Goal: Task Accomplishment & Management: Manage account settings

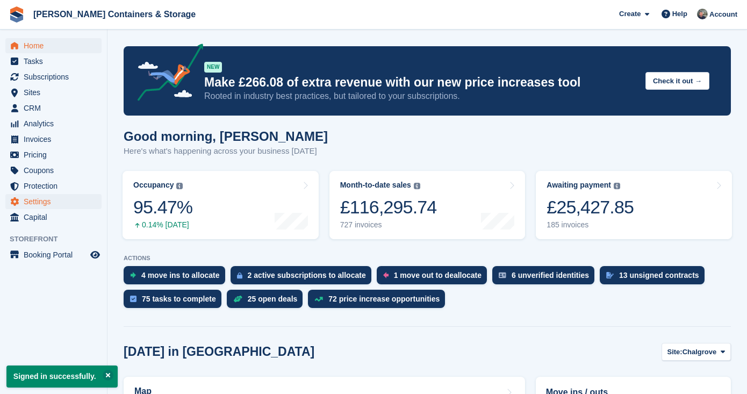
click at [70, 196] on span "Settings" at bounding box center [56, 201] width 65 height 15
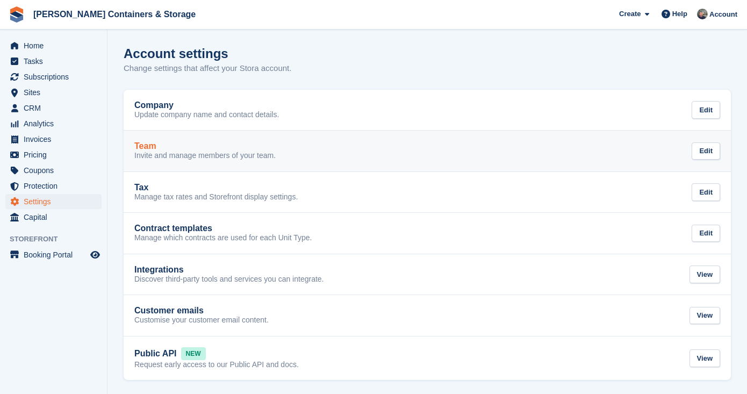
click at [192, 148] on div "Team" at bounding box center [204, 146] width 141 height 10
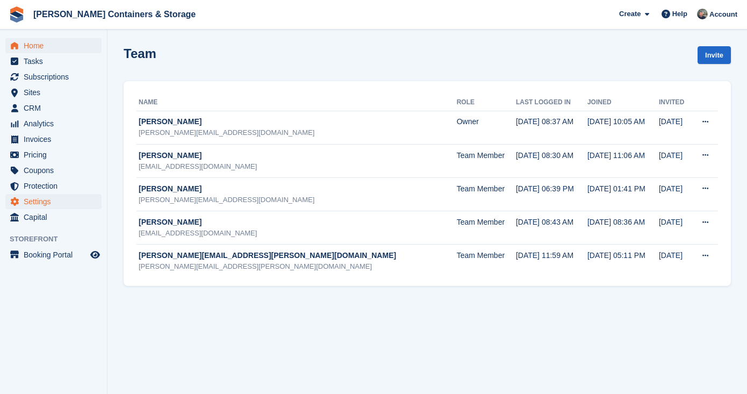
click at [26, 41] on span "Home" at bounding box center [56, 45] width 65 height 15
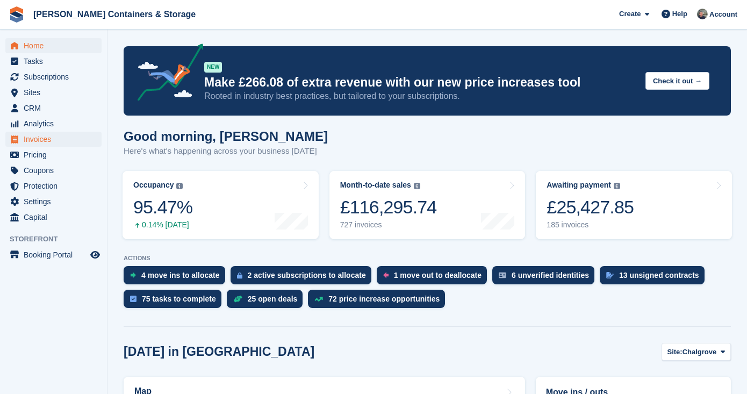
click at [59, 134] on span "Invoices" at bounding box center [56, 139] width 65 height 15
click at [72, 141] on span "Invoices" at bounding box center [56, 139] width 65 height 15
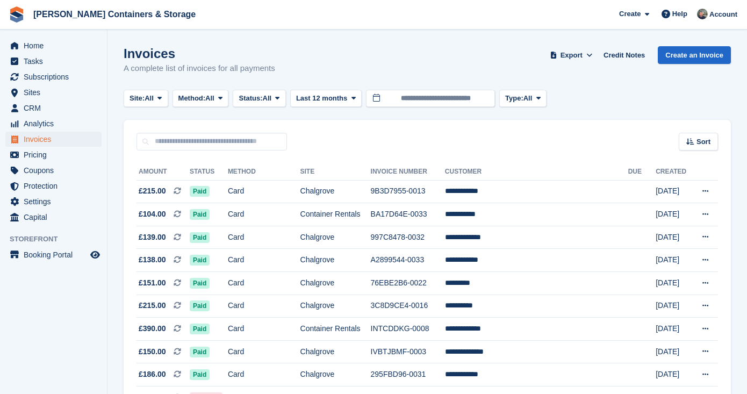
click at [215, 104] on button "Method: All" at bounding box center [201, 99] width 56 height 18
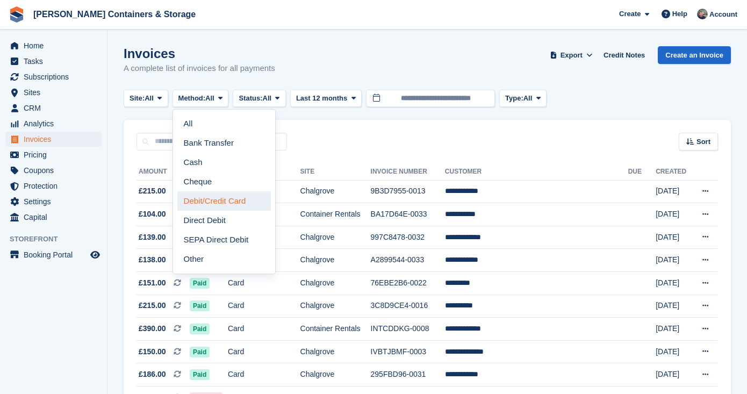
click at [219, 199] on link "Debit/Credit Card" at bounding box center [224, 200] width 94 height 19
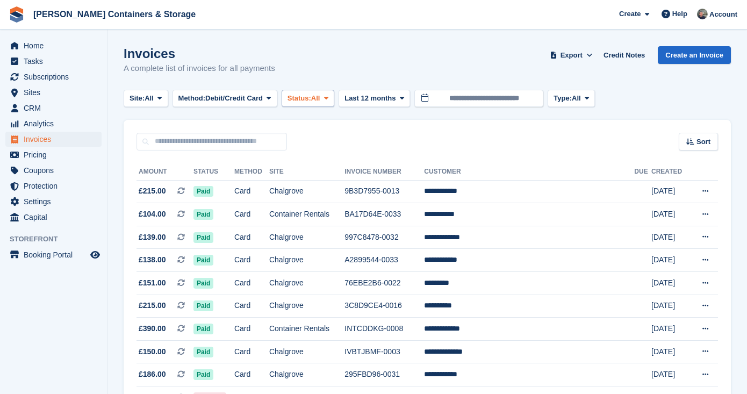
click at [304, 103] on button "Status: All" at bounding box center [308, 99] width 53 height 18
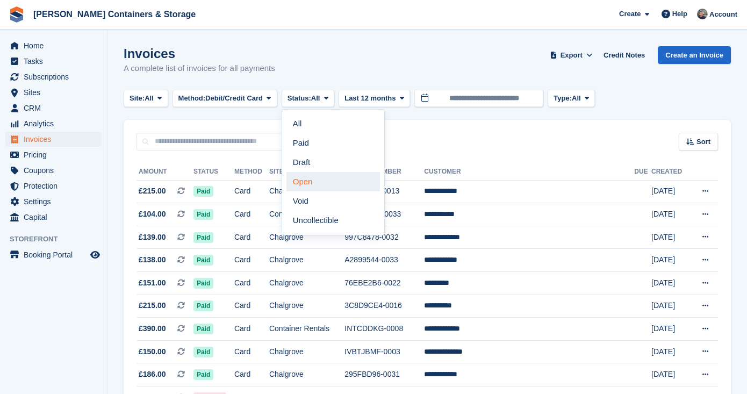
click at [327, 184] on link "Open" at bounding box center [334, 181] width 94 height 19
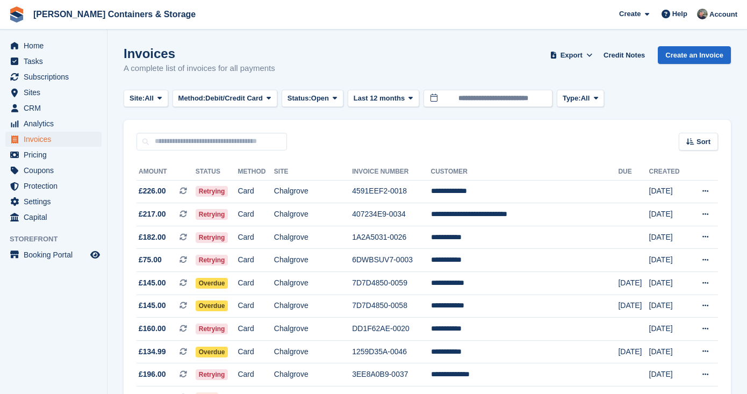
click at [245, 100] on span "Debit/Credit Card" at bounding box center [234, 98] width 58 height 11
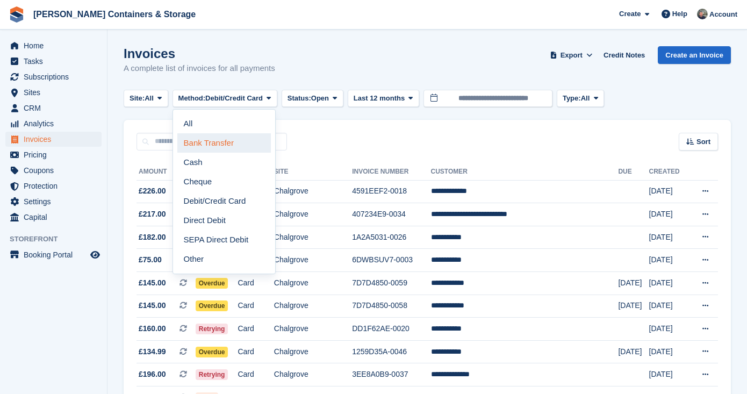
click at [235, 145] on link "Bank Transfer" at bounding box center [224, 142] width 94 height 19
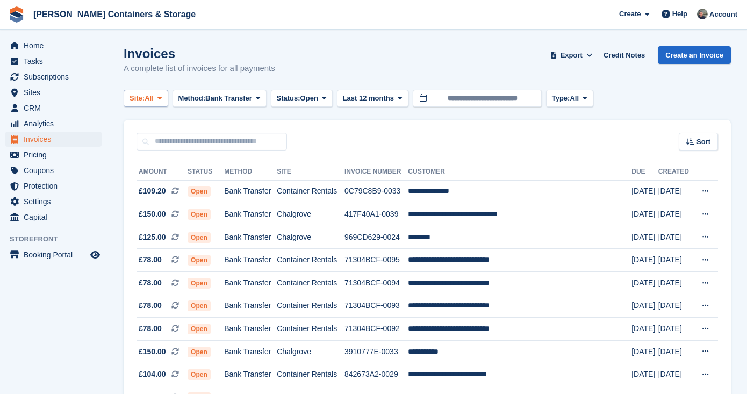
click at [148, 106] on button "Site: All" at bounding box center [146, 99] width 45 height 18
click at [148, 137] on link "Chalgrove" at bounding box center [175, 142] width 94 height 19
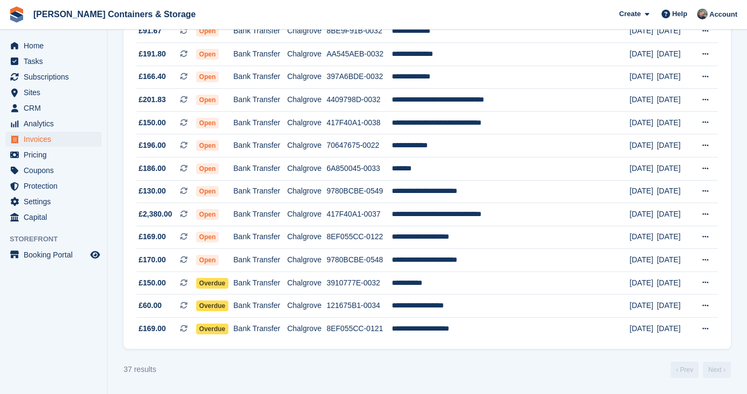
scroll to position [706, 0]
click at [481, 289] on td "**********" at bounding box center [511, 283] width 238 height 23
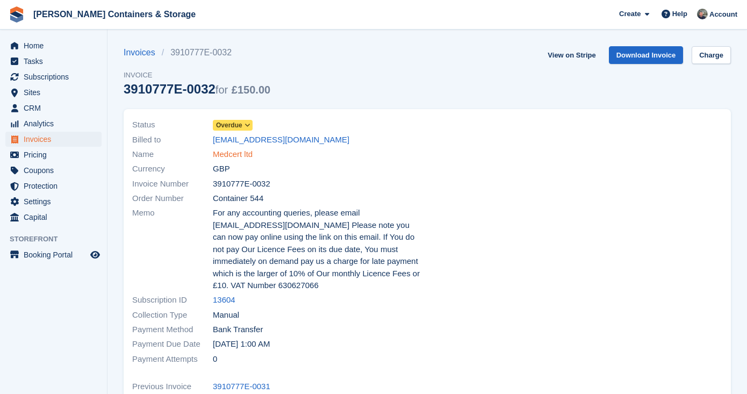
click at [240, 157] on link "Medcert ltd" at bounding box center [233, 154] width 40 height 12
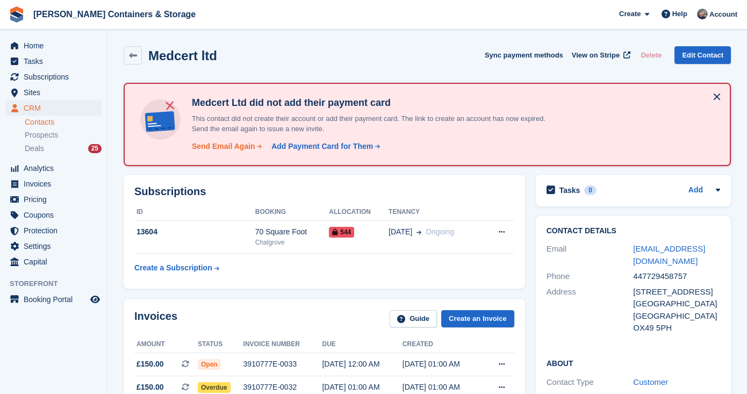
click at [235, 148] on div "Send Email Again" at bounding box center [223, 146] width 63 height 11
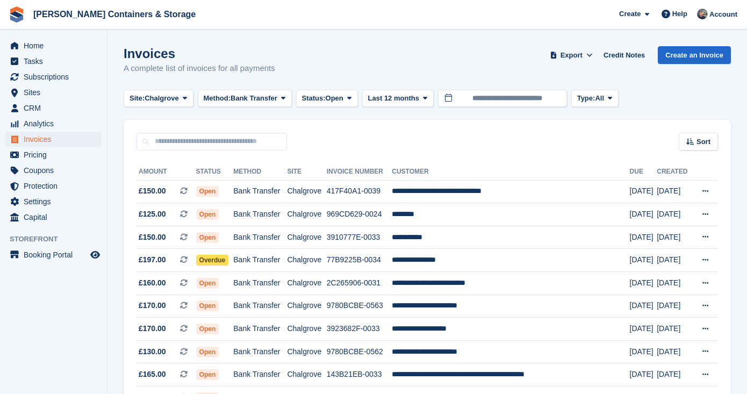
scroll to position [706, 0]
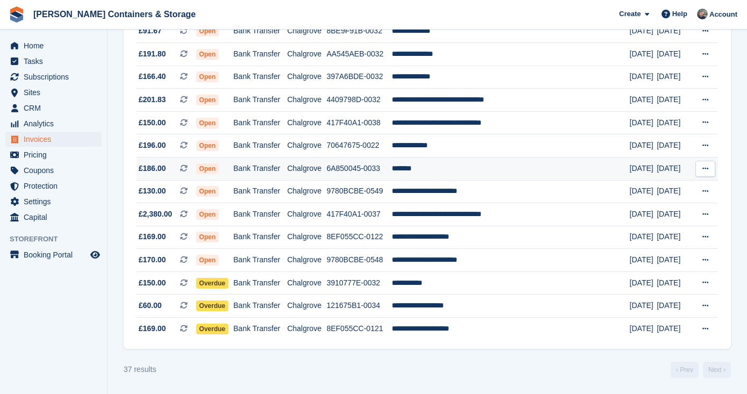
click at [326, 176] on td "Chalgrove" at bounding box center [306, 168] width 39 height 23
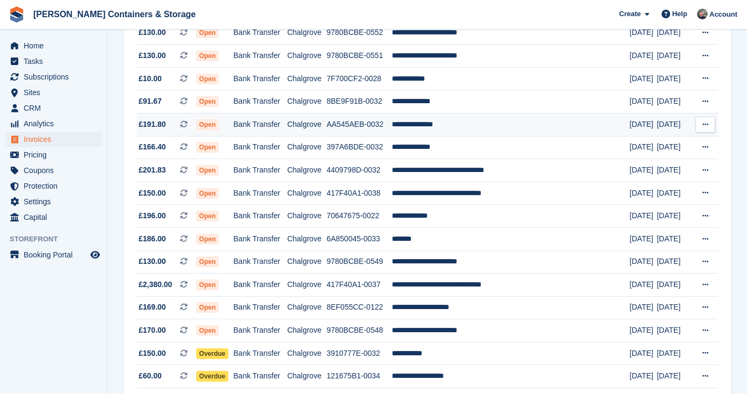
scroll to position [595, 0]
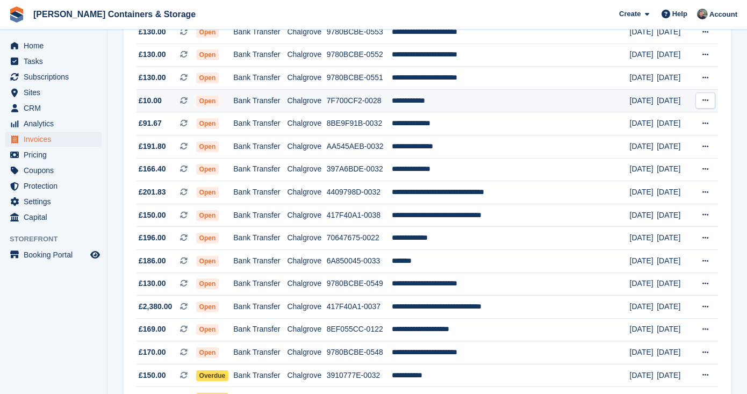
click at [247, 112] on td "Bank Transfer" at bounding box center [260, 100] width 54 height 23
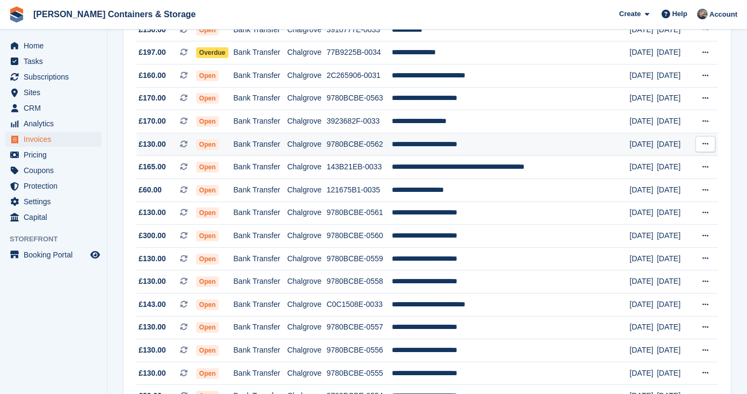
scroll to position [203, 0]
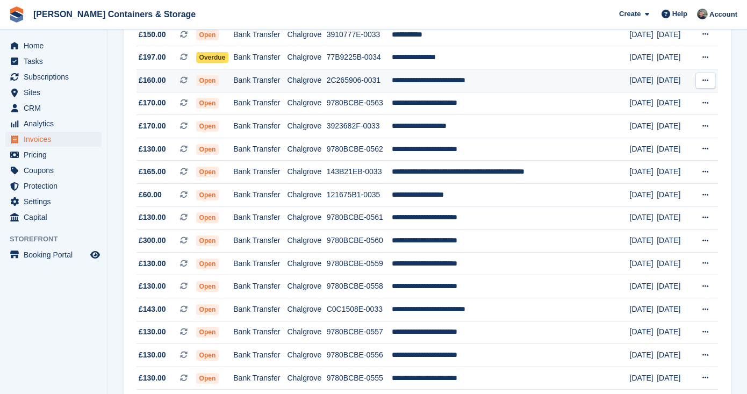
click at [305, 85] on td "Chalgrove" at bounding box center [306, 80] width 39 height 23
click at [287, 82] on td "Bank Transfer" at bounding box center [260, 80] width 54 height 23
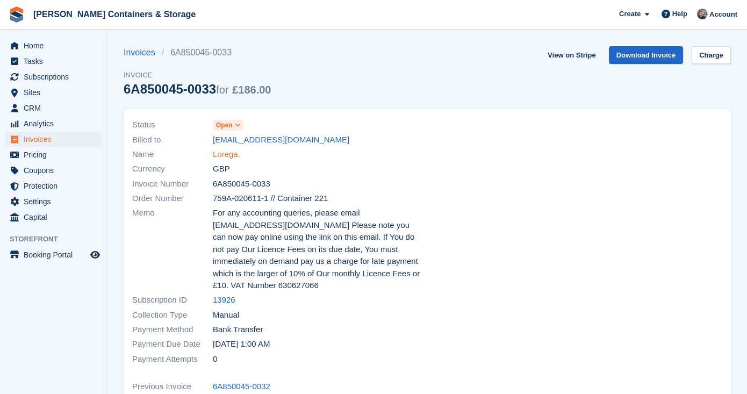
click at [225, 153] on link "Lorega." at bounding box center [226, 154] width 27 height 12
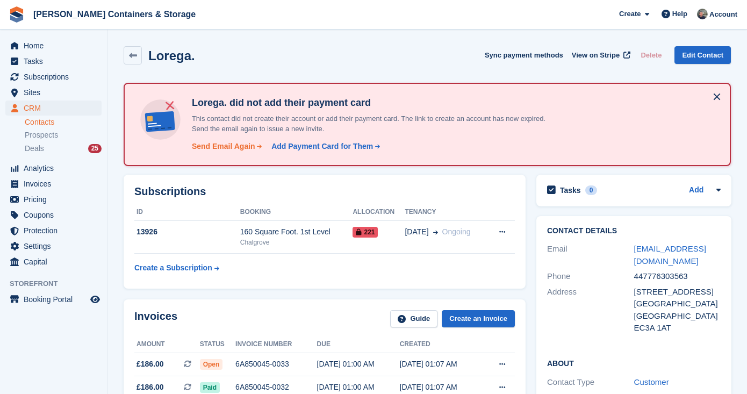
click at [237, 146] on div "Send Email Again" at bounding box center [223, 146] width 63 height 11
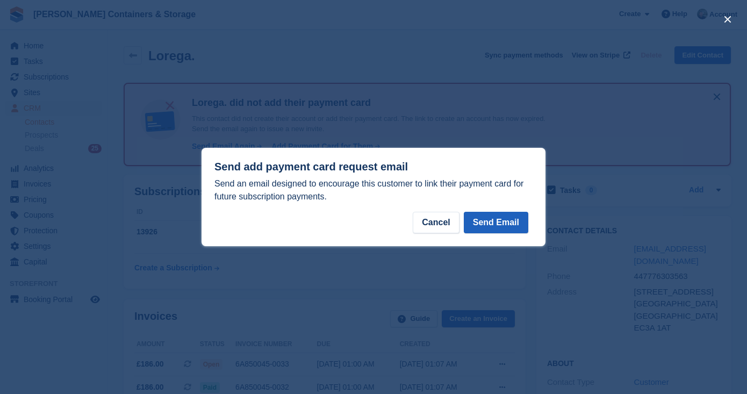
click at [495, 219] on button "Send Email" at bounding box center [496, 223] width 65 height 22
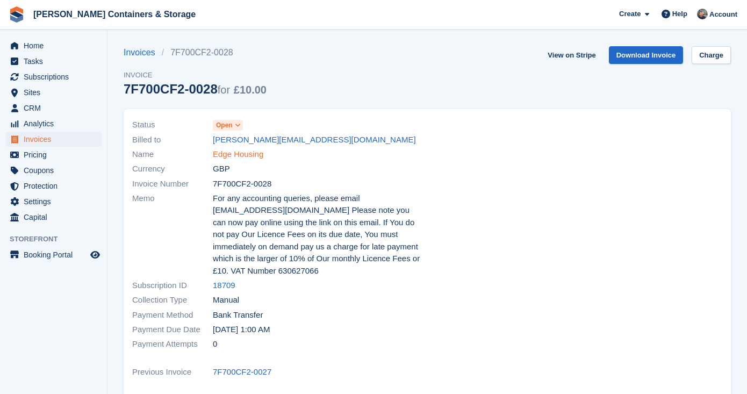
click at [226, 159] on link "Edge Housing" at bounding box center [238, 154] width 51 height 12
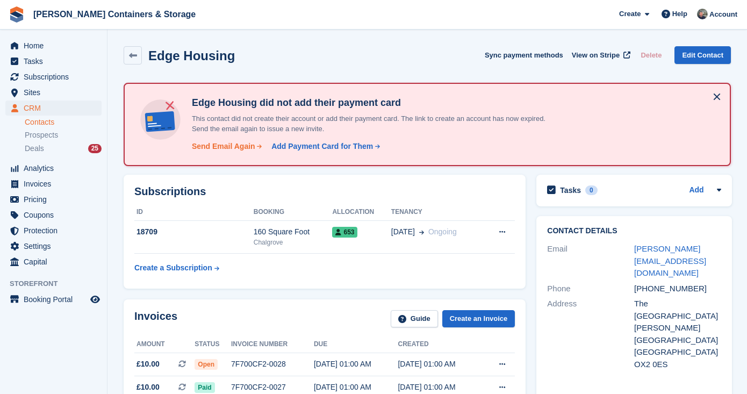
click at [220, 149] on div "Send Email Again" at bounding box center [223, 146] width 63 height 11
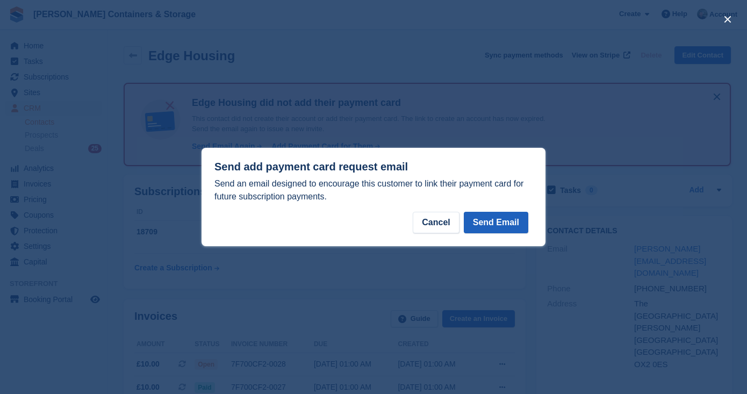
click at [475, 218] on button "Send Email" at bounding box center [496, 223] width 65 height 22
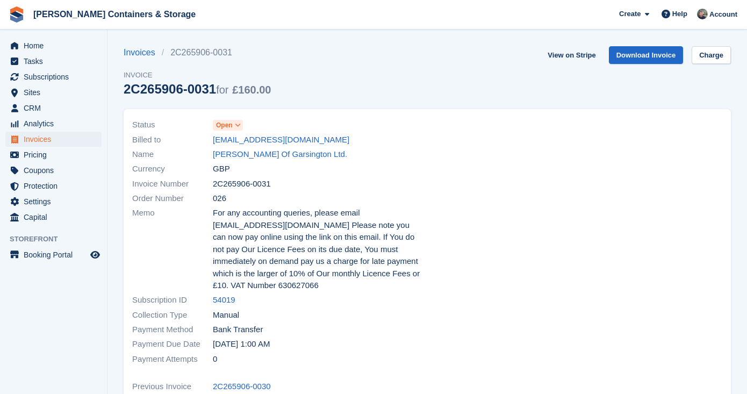
click at [218, 120] on span "Open" at bounding box center [228, 125] width 30 height 11
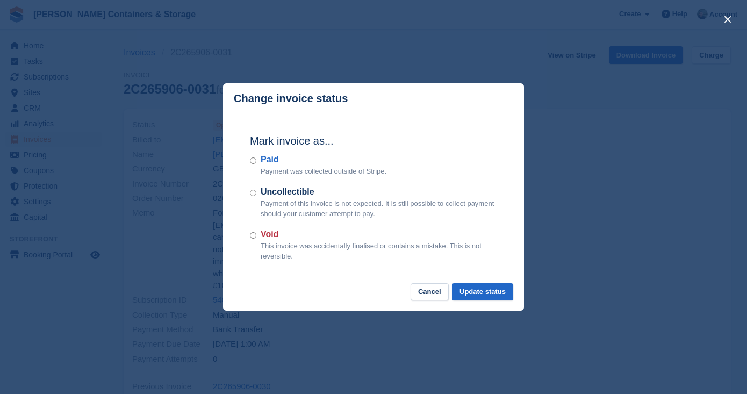
click at [266, 232] on label "Void" at bounding box center [379, 234] width 237 height 13
click at [484, 285] on button "Update status" at bounding box center [482, 292] width 61 height 18
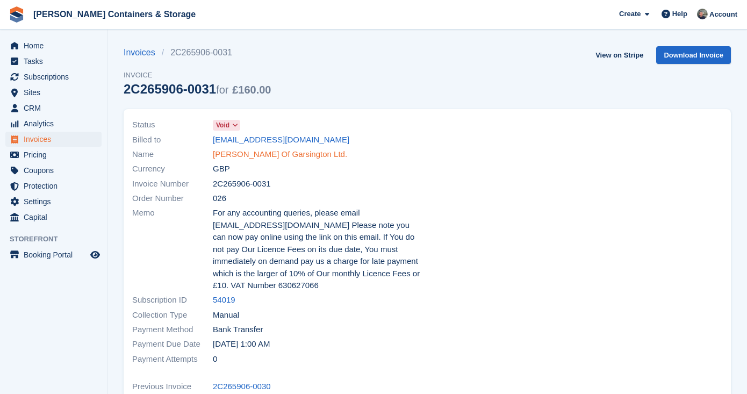
click at [246, 152] on link "[PERSON_NAME] Of Garsington Ltd." at bounding box center [280, 154] width 134 height 12
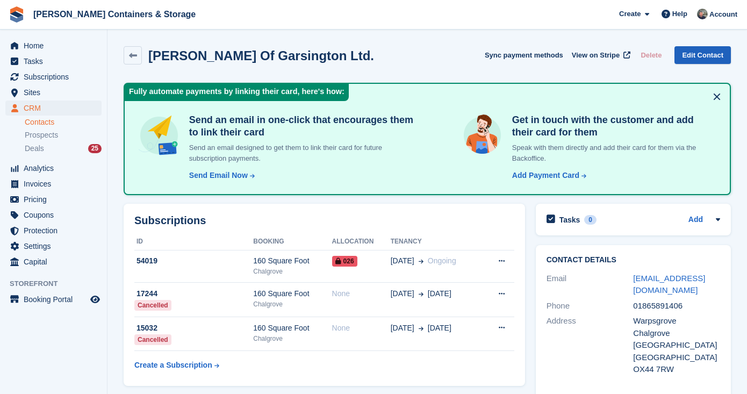
click at [694, 50] on link "Edit Contact" at bounding box center [703, 55] width 56 height 18
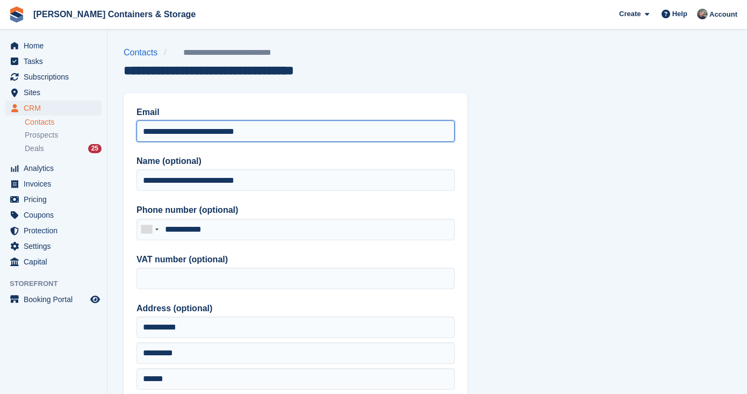
click at [262, 132] on input "**********" at bounding box center [296, 131] width 318 height 22
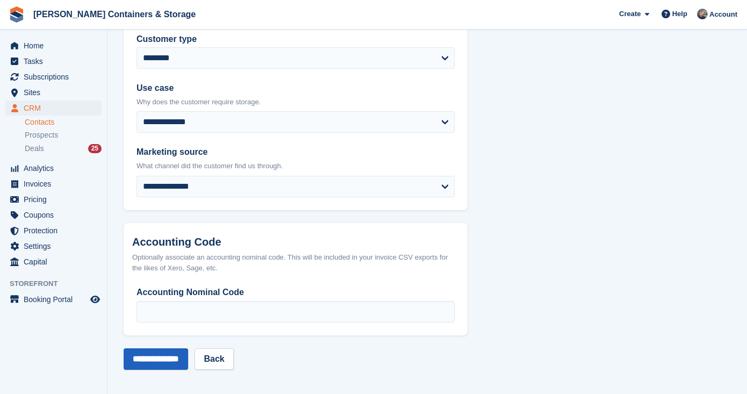
type input "**********"
click at [168, 356] on input "**********" at bounding box center [156, 360] width 65 height 22
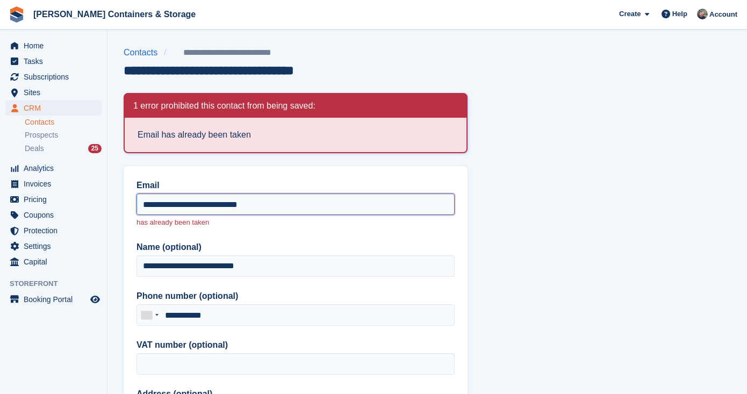
drag, startPoint x: 171, startPoint y: 205, endPoint x: 117, endPoint y: 205, distance: 54.3
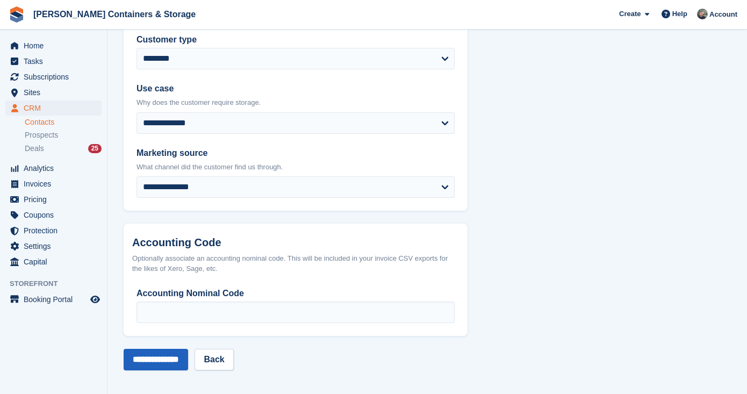
type input "**********"
click at [145, 349] on input "**********" at bounding box center [156, 360] width 65 height 22
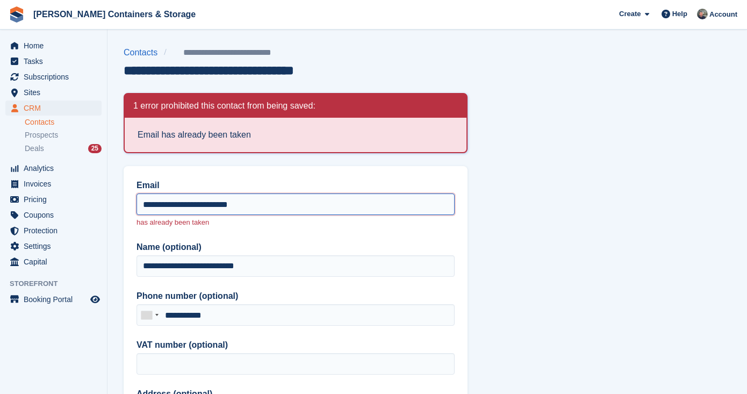
drag, startPoint x: 163, startPoint y: 204, endPoint x: 130, endPoint y: 204, distance: 33.9
click at [227, 204] on input "**********" at bounding box center [296, 205] width 318 height 22
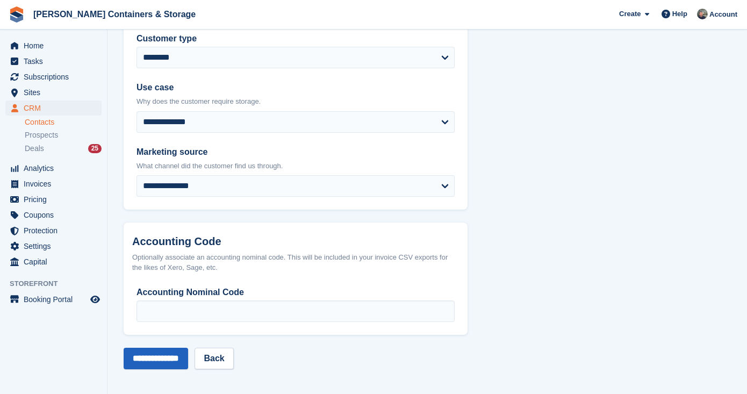
type input "**********"
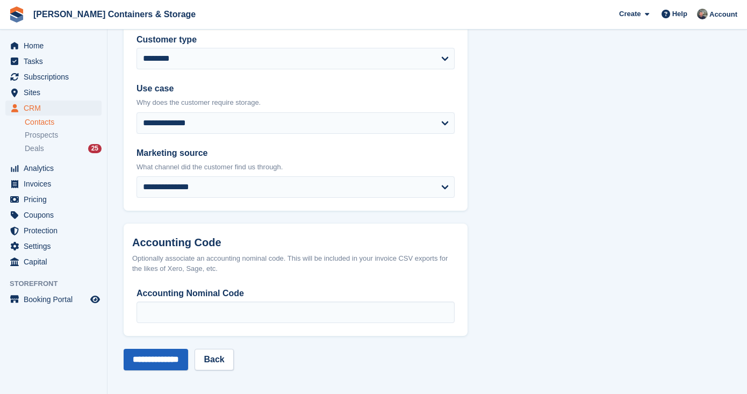
click at [157, 349] on input "**********" at bounding box center [156, 360] width 65 height 22
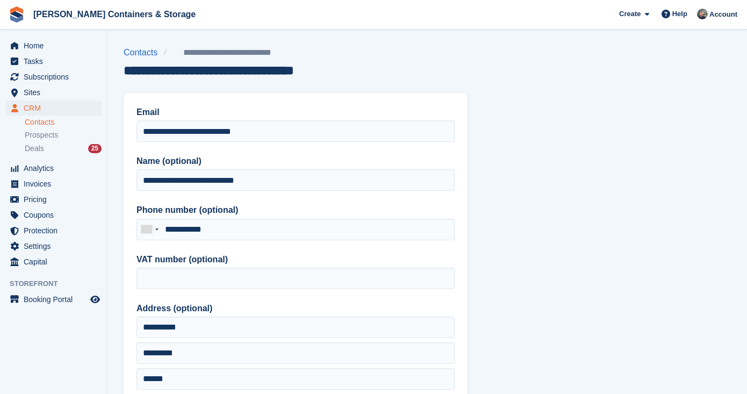
scroll to position [520, 0]
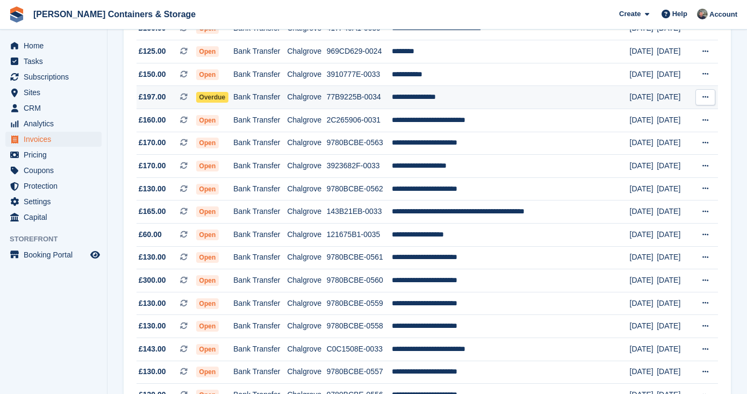
scroll to position [119, 0]
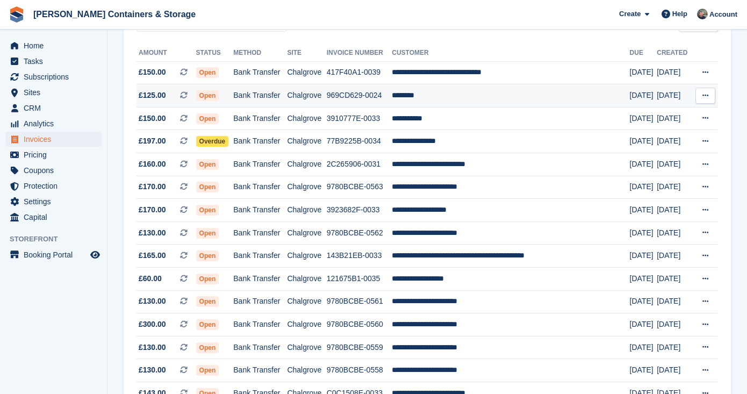
click at [247, 99] on td "Bank Transfer" at bounding box center [260, 95] width 54 height 23
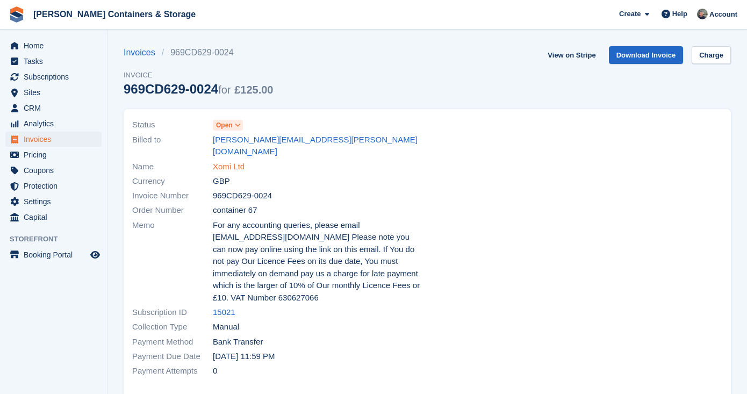
click at [240, 161] on link "Xomi Ltd" at bounding box center [229, 167] width 32 height 12
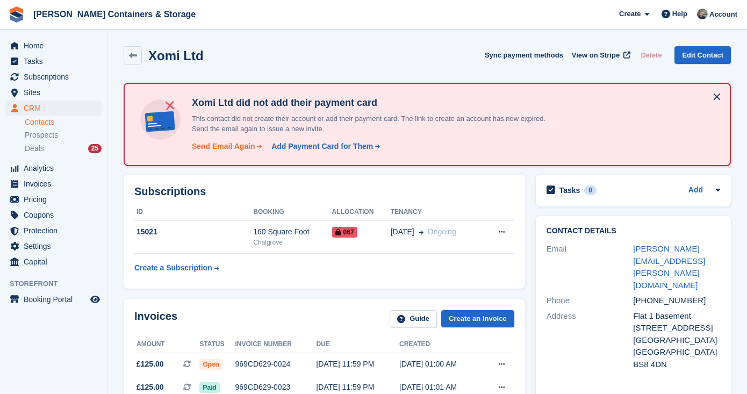
click at [220, 143] on div "Send Email Again" at bounding box center [223, 146] width 63 height 11
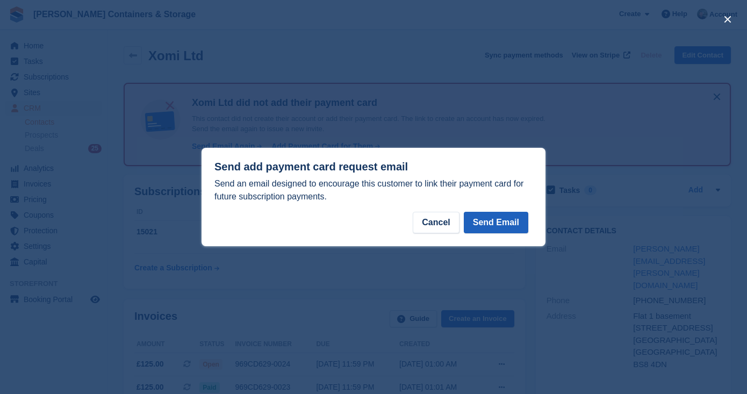
click at [481, 217] on button "Send Email" at bounding box center [496, 223] width 65 height 22
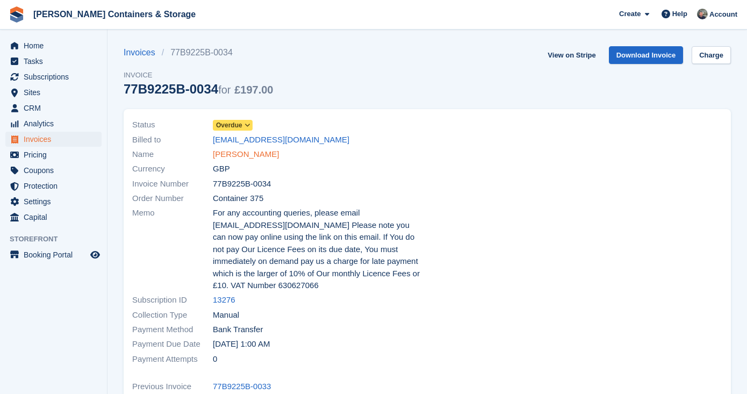
click at [225, 158] on link "[PERSON_NAME]" at bounding box center [246, 154] width 66 height 12
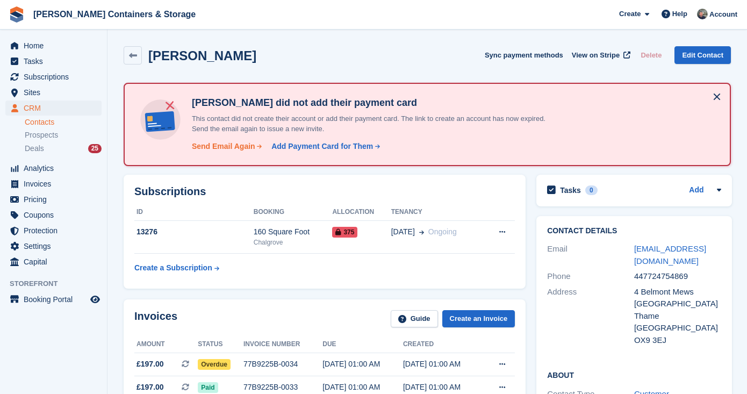
click at [217, 141] on div "Send Email Again" at bounding box center [223, 146] width 63 height 11
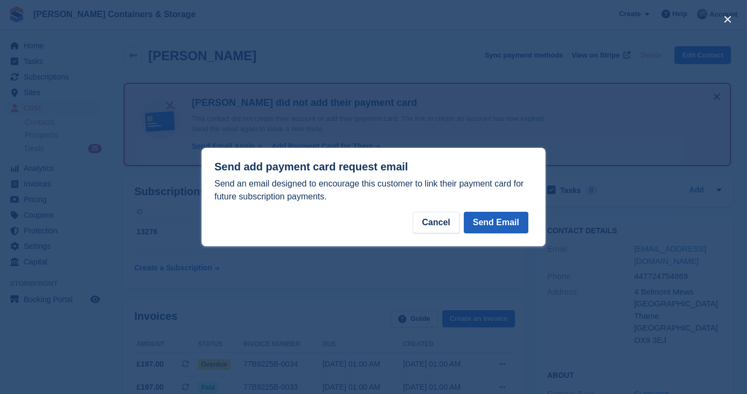
click at [481, 220] on button "Send Email" at bounding box center [496, 223] width 65 height 22
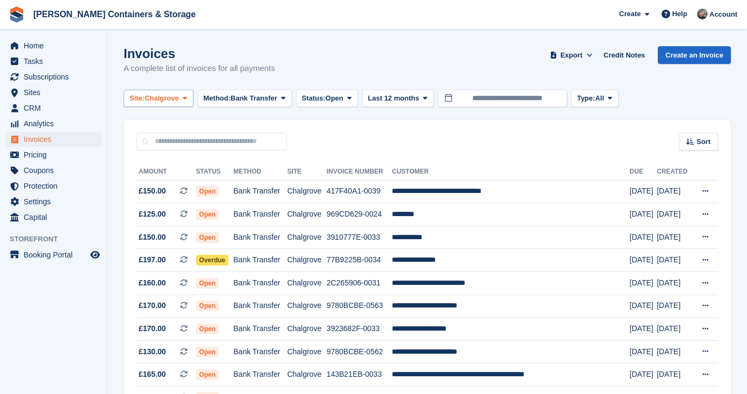
click at [168, 97] on span "Chalgrove" at bounding box center [162, 98] width 34 height 11
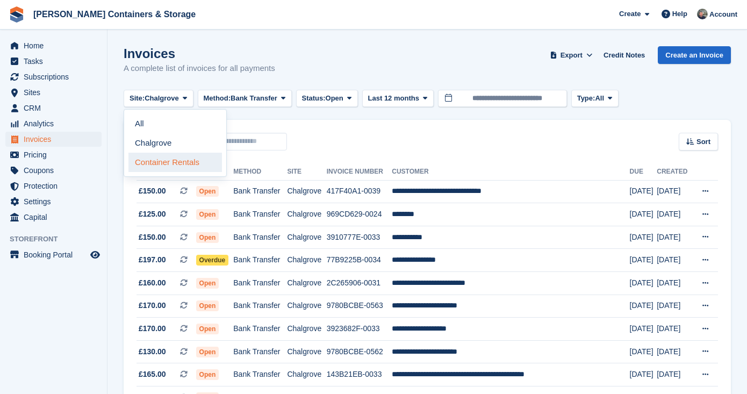
click at [166, 163] on link "Container Rentals" at bounding box center [175, 162] width 94 height 19
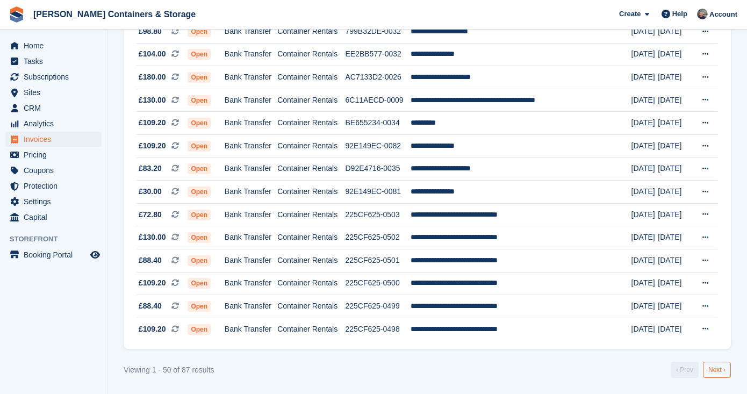
click at [722, 366] on link "Next ›" at bounding box center [717, 370] width 28 height 16
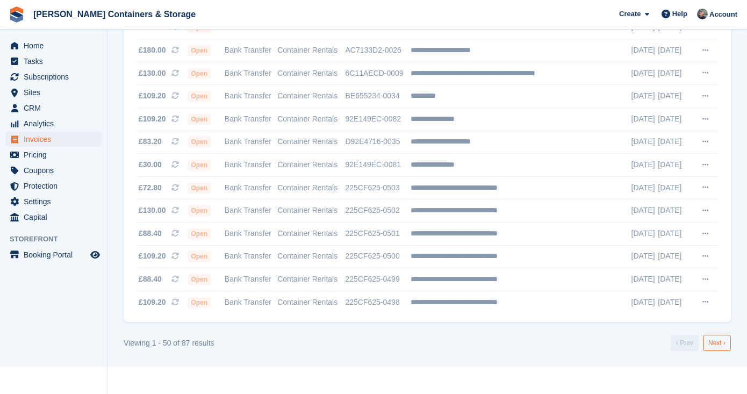
scroll to position [706, 0]
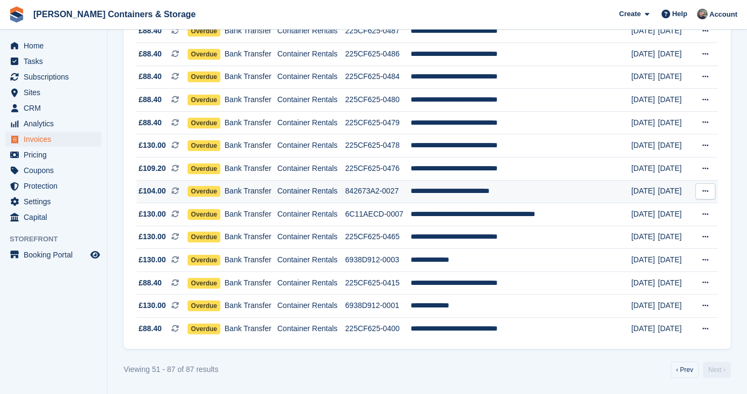
click at [522, 190] on td "**********" at bounding box center [521, 191] width 220 height 23
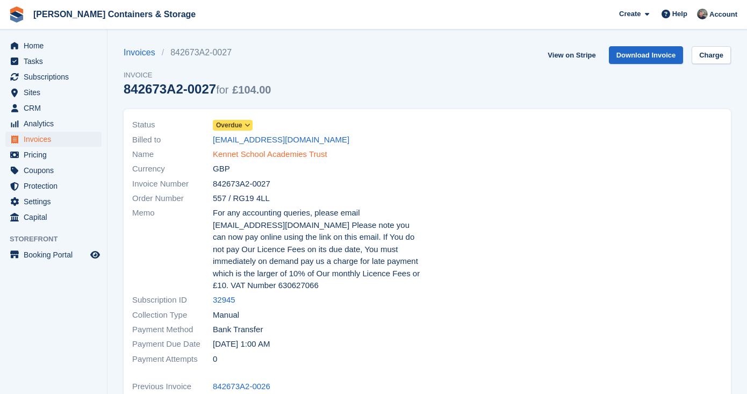
click at [271, 157] on link "Kennet School Academies Trust" at bounding box center [270, 154] width 115 height 12
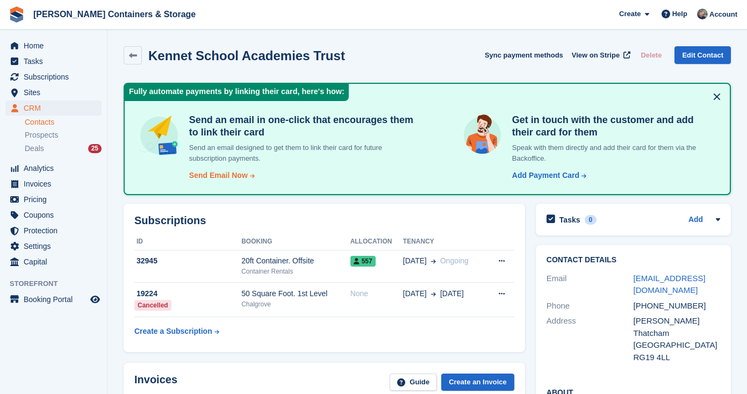
click at [223, 177] on div "Send Email Now" at bounding box center [218, 175] width 59 height 11
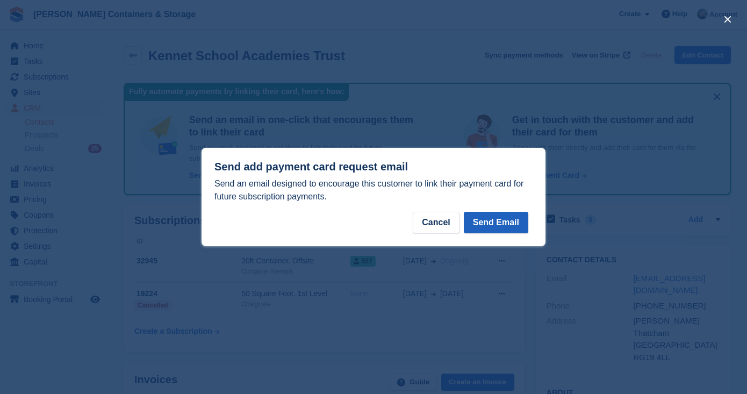
click at [485, 228] on button "Send Email" at bounding box center [496, 223] width 65 height 22
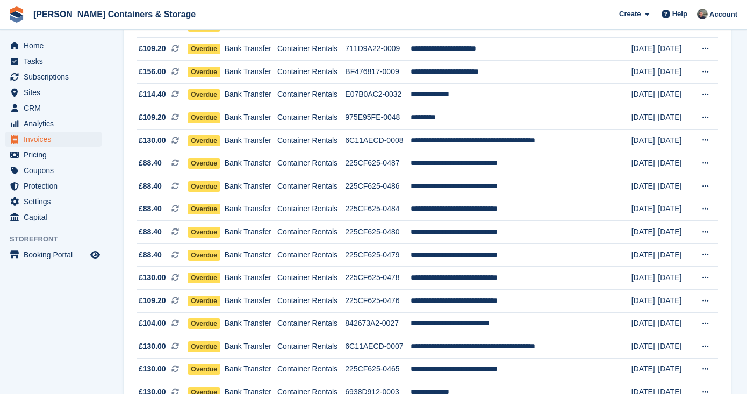
scroll to position [491, 0]
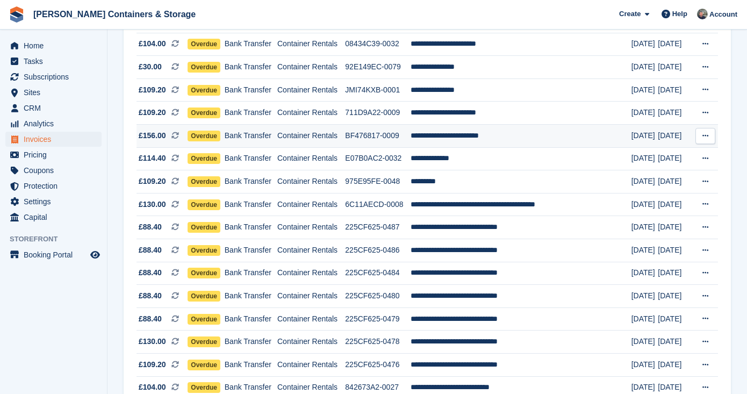
click at [364, 147] on td "BF476817-0009" at bounding box center [378, 135] width 66 height 23
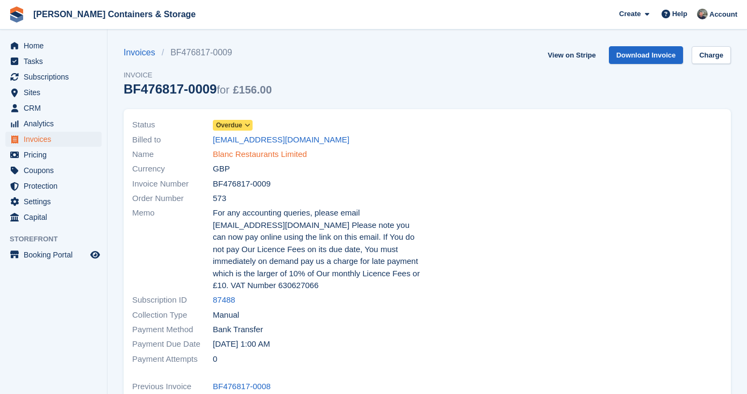
click at [232, 159] on link "Blanc Restaurants Limited" at bounding box center [260, 154] width 94 height 12
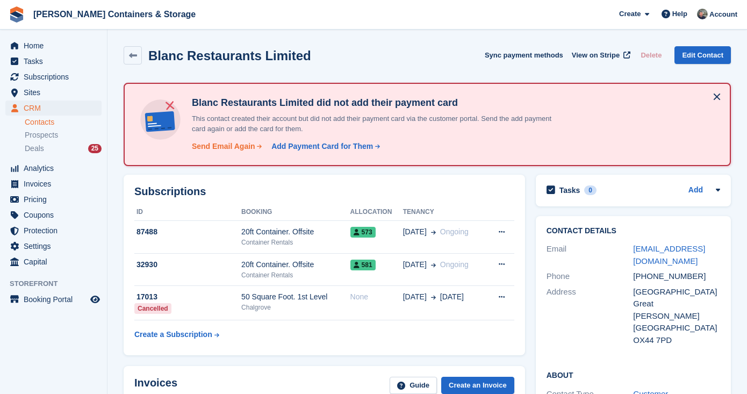
click at [213, 146] on div "Send Email Again" at bounding box center [223, 146] width 63 height 11
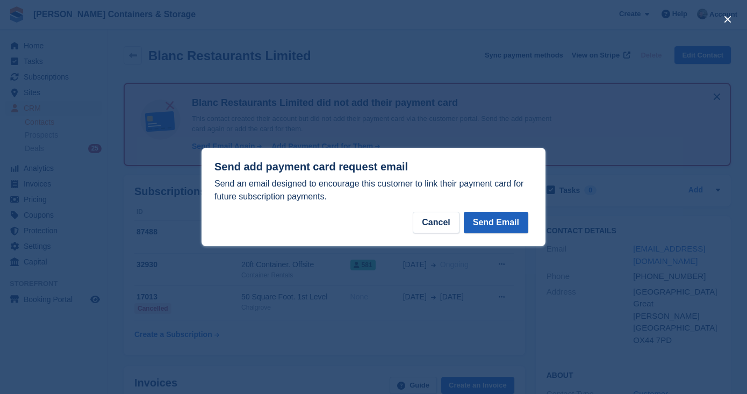
click at [490, 220] on button "Send Email" at bounding box center [496, 223] width 65 height 22
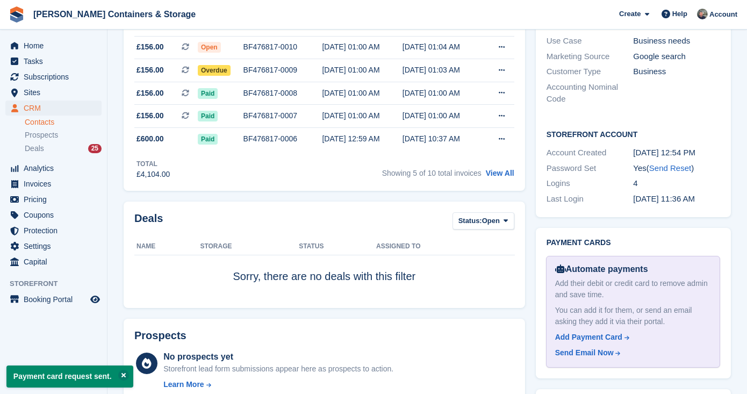
scroll to position [85, 0]
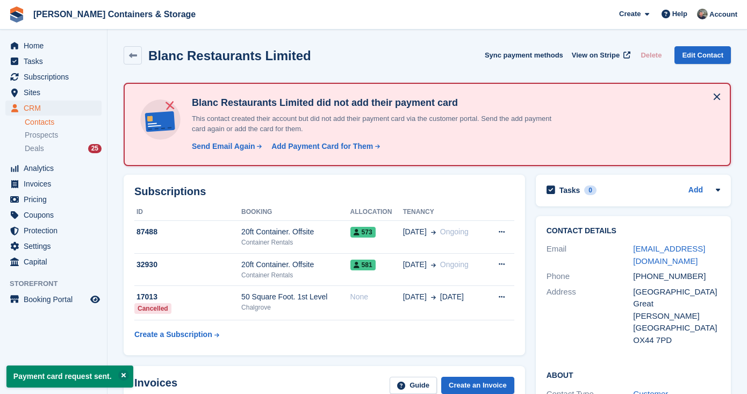
scroll to position [85, 0]
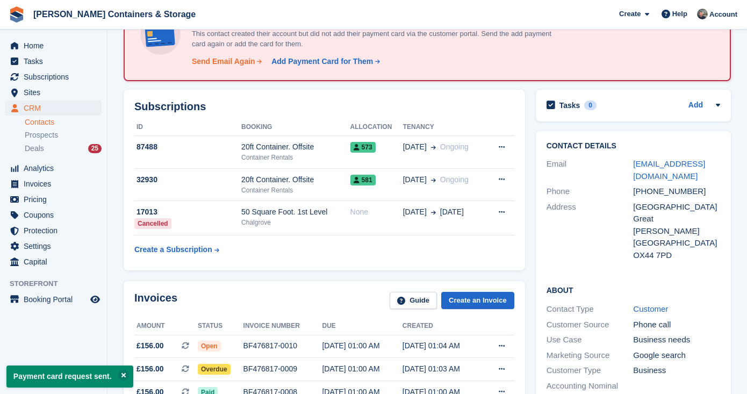
click at [241, 61] on div "Send Email Again" at bounding box center [223, 61] width 63 height 11
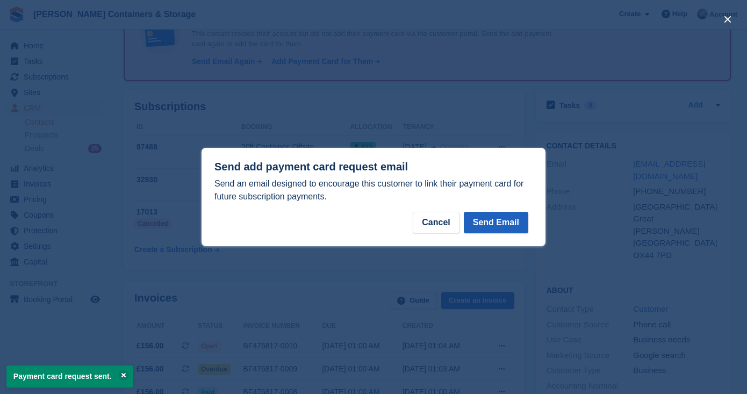
click at [484, 219] on button "Send Email" at bounding box center [496, 223] width 65 height 22
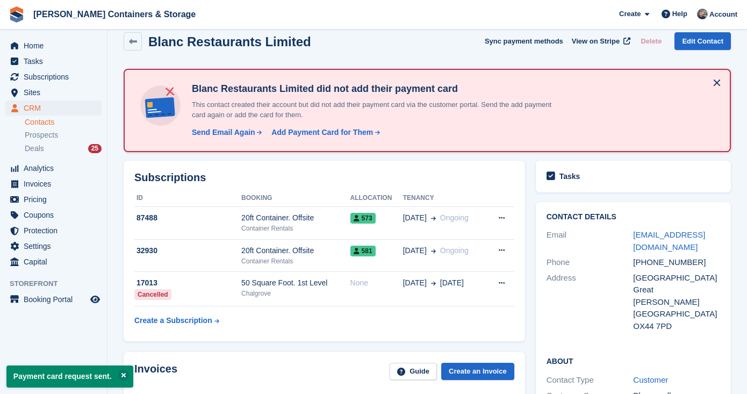
scroll to position [0, 0]
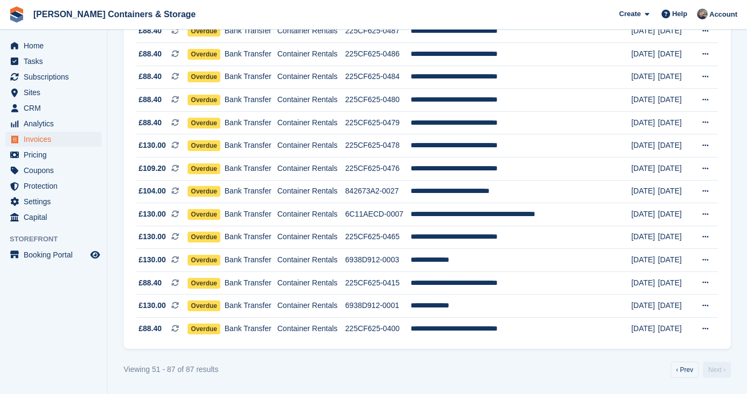
scroll to position [706, 0]
click at [682, 365] on link "‹ Prev" at bounding box center [685, 370] width 28 height 16
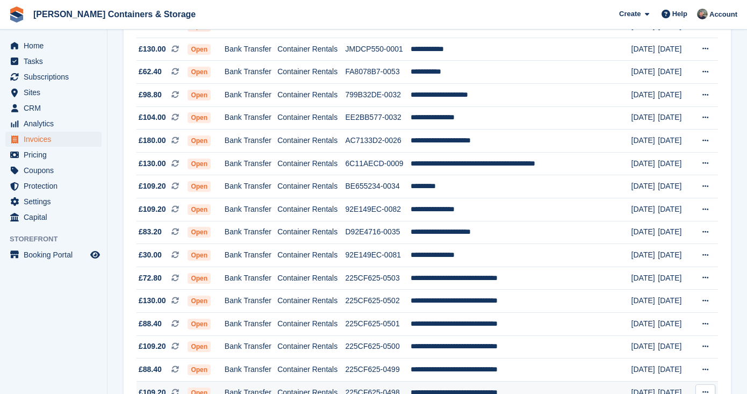
scroll to position [884, 0]
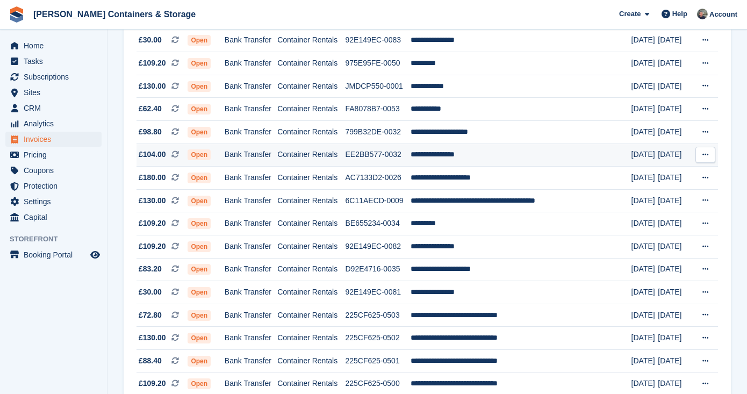
click at [475, 167] on td "**********" at bounding box center [521, 155] width 220 height 23
click at [371, 167] on td "EE2BB577-0032" at bounding box center [378, 155] width 66 height 23
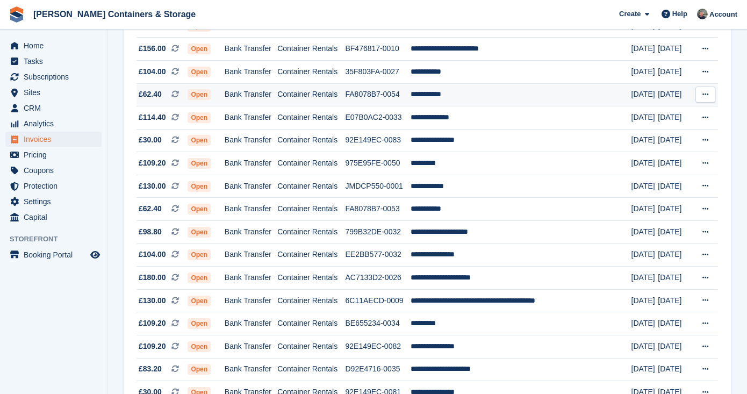
scroll to position [782, 0]
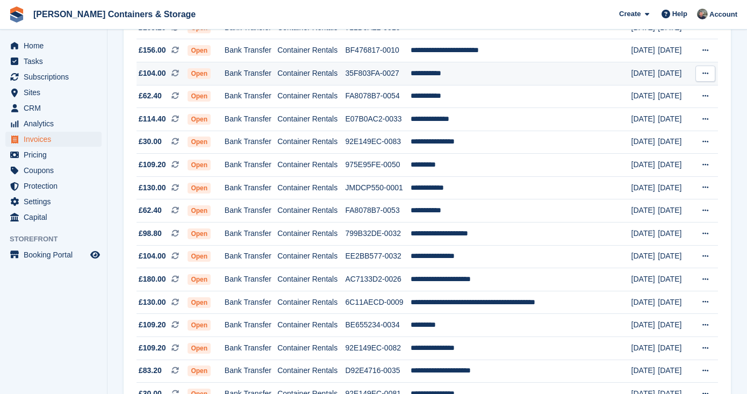
click at [260, 85] on td "Bank Transfer" at bounding box center [251, 73] width 53 height 23
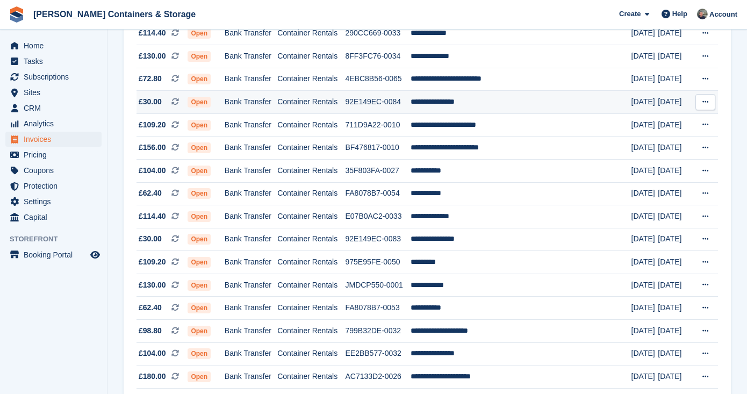
scroll to position [683, 0]
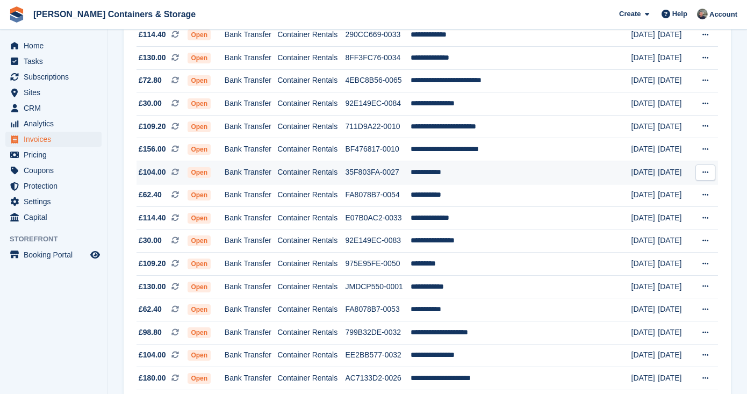
click at [345, 184] on td "Container Rentals" at bounding box center [311, 172] width 68 height 23
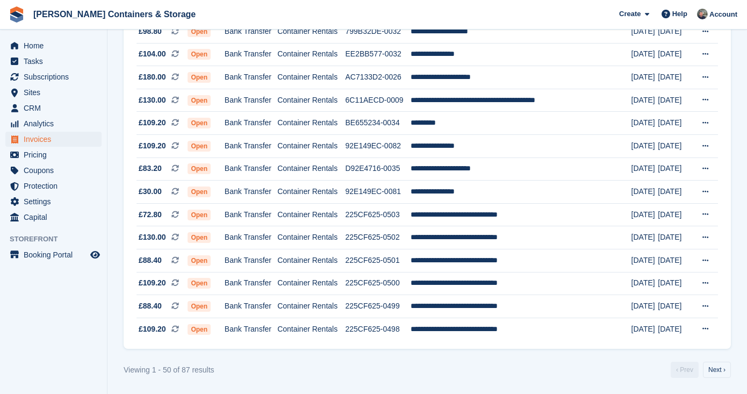
scroll to position [1011, 0]
click at [42, 46] on span "Home" at bounding box center [56, 45] width 65 height 15
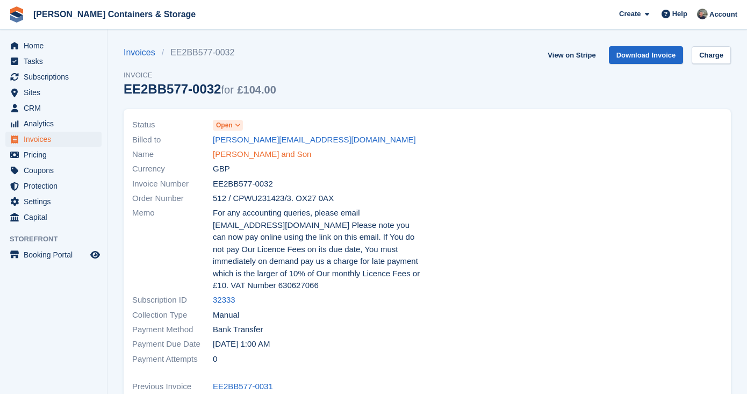
click at [238, 156] on link "[PERSON_NAME] and Son" at bounding box center [262, 154] width 98 height 12
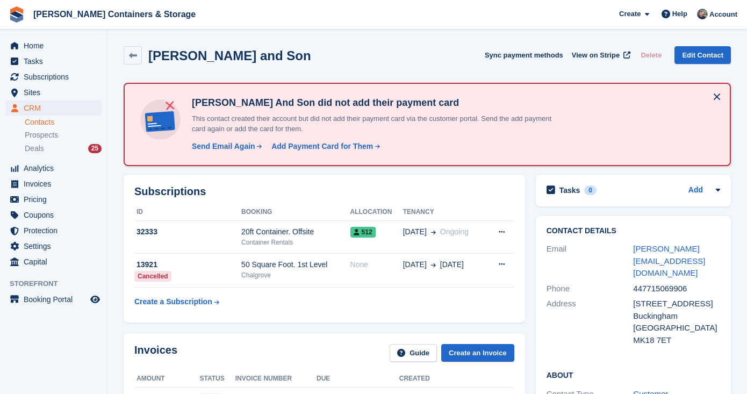
click at [222, 153] on div "[PERSON_NAME] And Son did not add their payment card This contact created their…" at bounding box center [353, 124] width 441 height 64
click at [222, 151] on div "Send Email Again" at bounding box center [223, 146] width 63 height 11
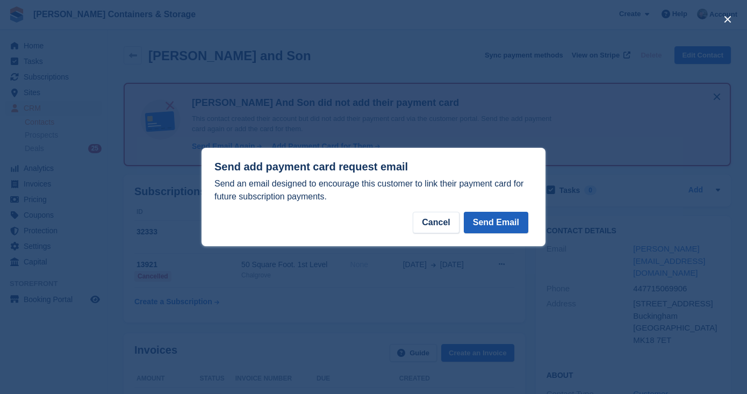
click at [495, 218] on button "Send Email" at bounding box center [496, 223] width 65 height 22
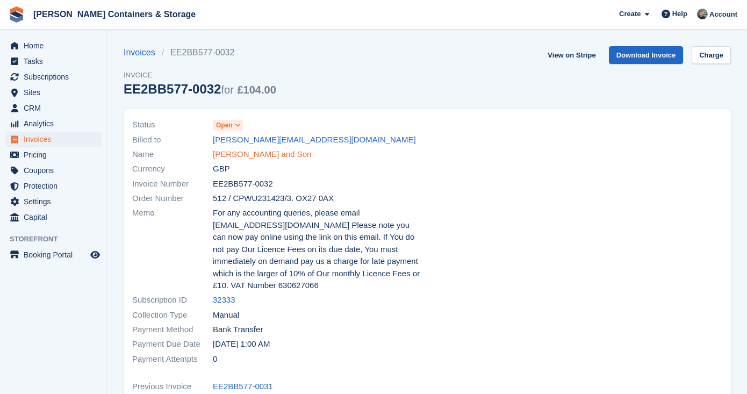
click at [241, 159] on link "[PERSON_NAME] and Son" at bounding box center [262, 154] width 98 height 12
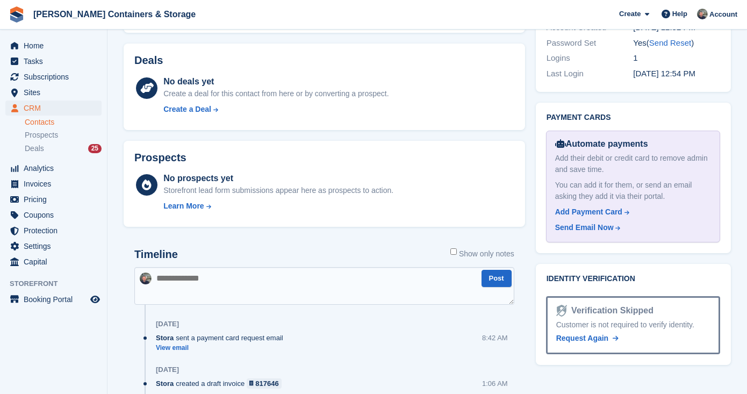
scroll to position [535, 0]
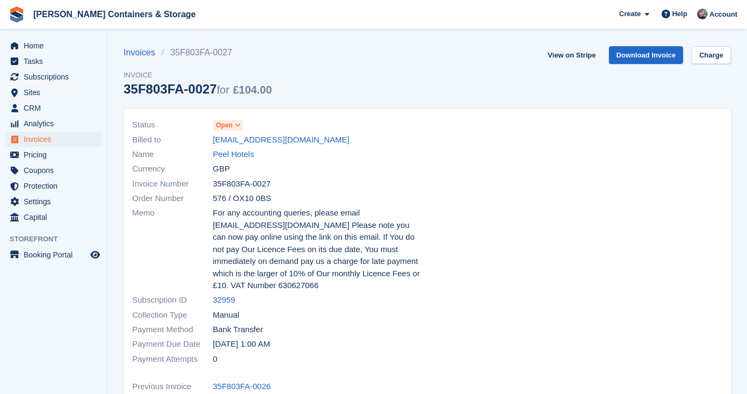
click at [222, 162] on div "Currency GBP" at bounding box center [276, 169] width 289 height 15
click at [227, 155] on link "Peel Hotels" at bounding box center [233, 154] width 41 height 12
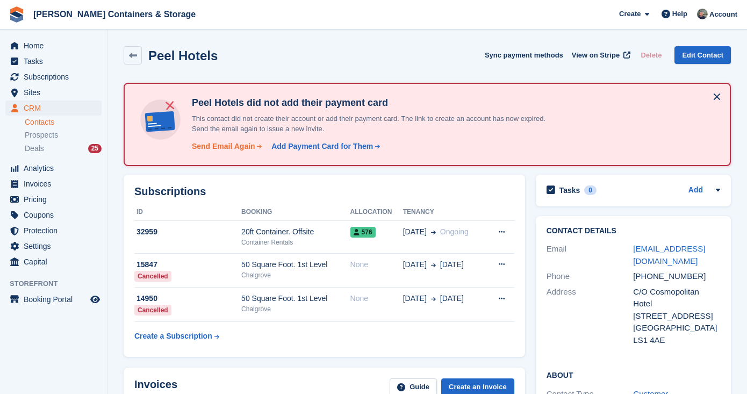
click at [237, 143] on div "Send Email Again" at bounding box center [223, 146] width 63 height 11
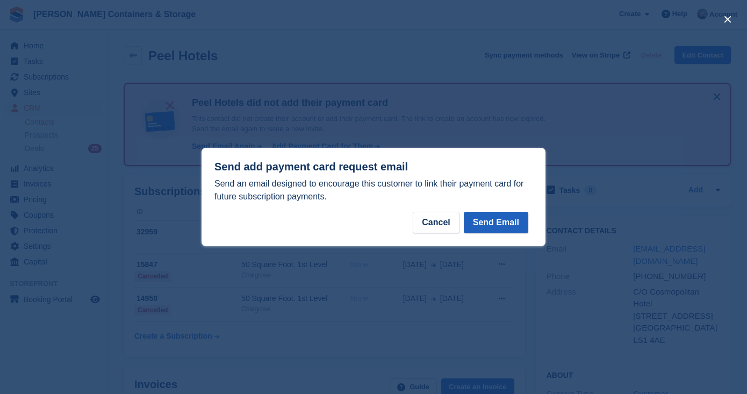
click at [503, 219] on button "Send Email" at bounding box center [496, 223] width 65 height 22
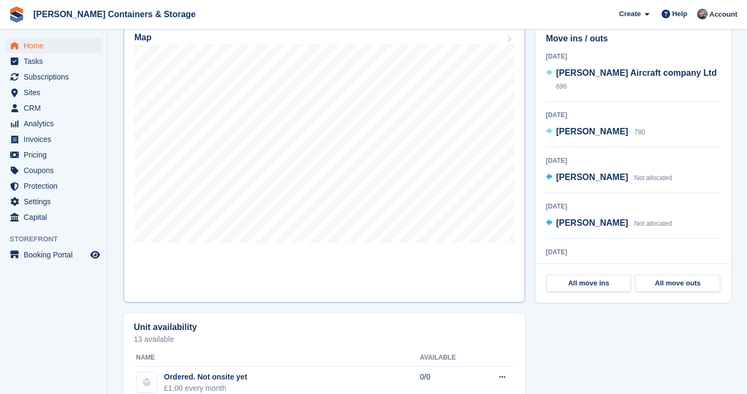
scroll to position [620, 0]
